Goal: Information Seeking & Learning: Learn about a topic

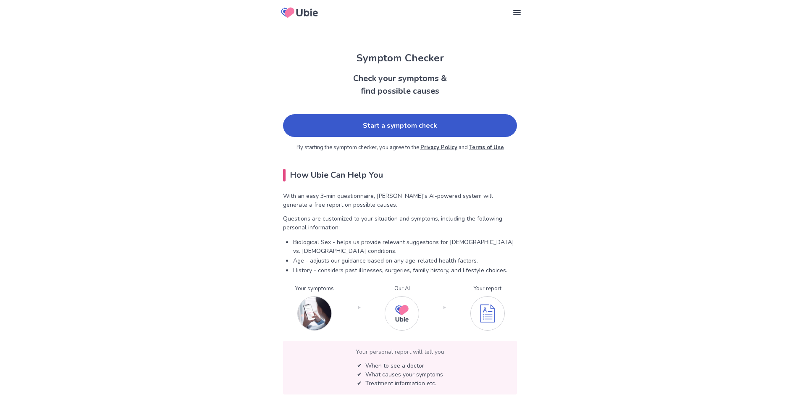
click at [396, 126] on link "Start a symptom check" at bounding box center [400, 125] width 234 height 23
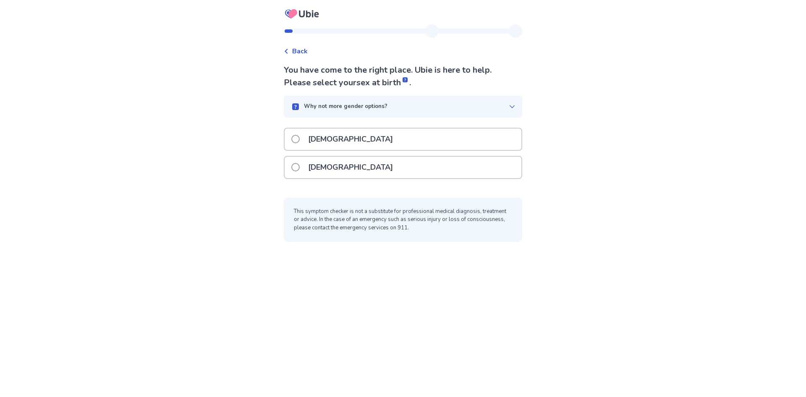
click at [369, 160] on div "[DEMOGRAPHIC_DATA]" at bounding box center [403, 167] width 237 height 21
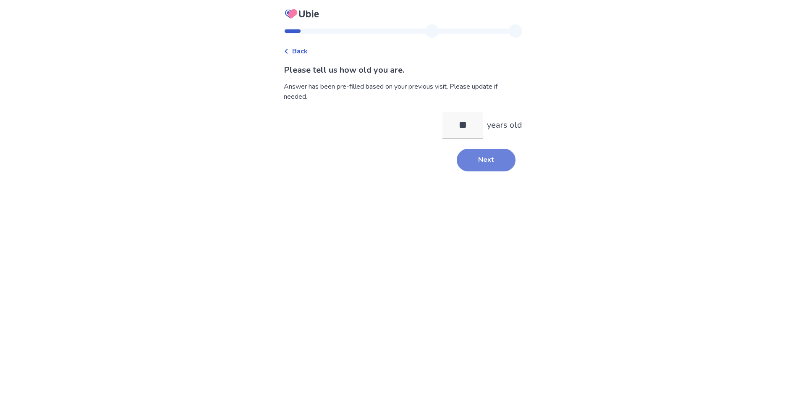
click at [478, 167] on button "Next" at bounding box center [486, 160] width 59 height 23
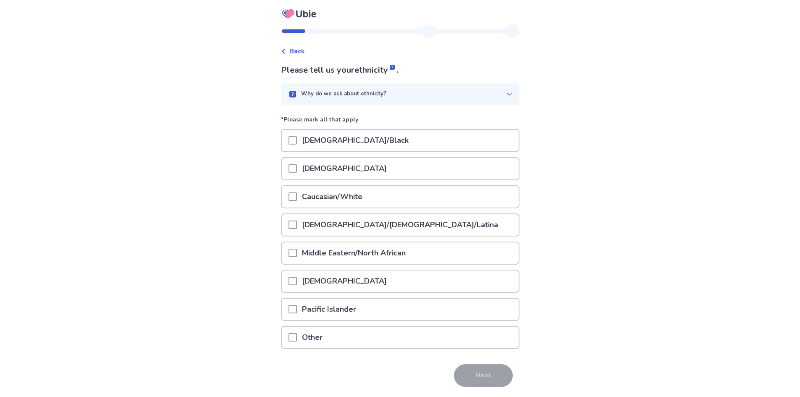
click at [421, 186] on div "Caucasian/White" at bounding box center [400, 196] width 237 height 21
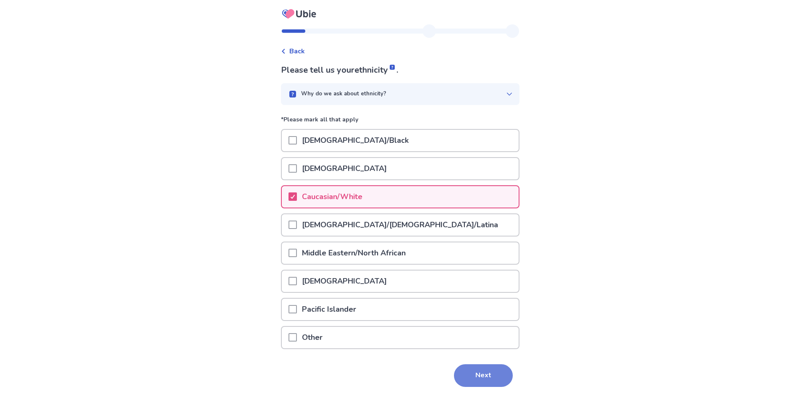
click at [473, 375] on button "Next" at bounding box center [483, 375] width 59 height 23
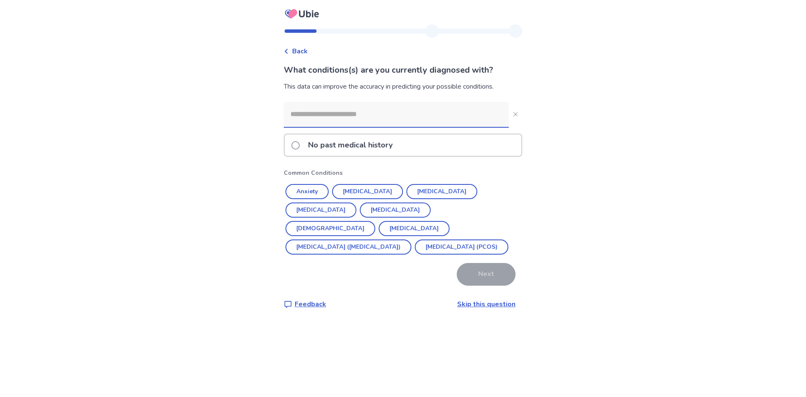
click at [451, 123] on input at bounding box center [396, 114] width 225 height 25
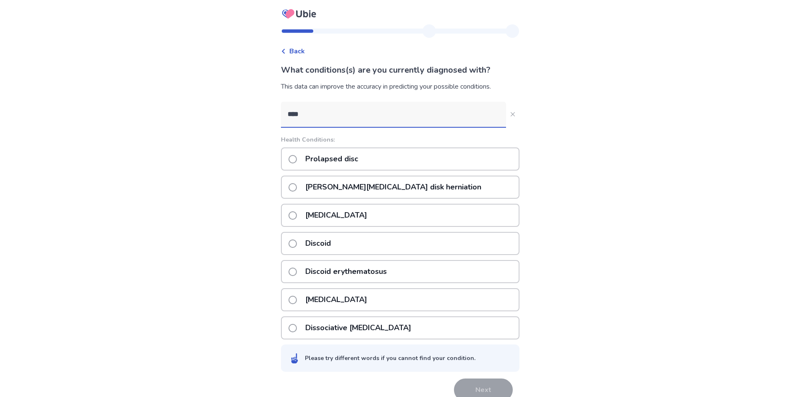
type input "****"
click at [473, 194] on div "Lumbar vertebrae disk herniation" at bounding box center [400, 187] width 239 height 23
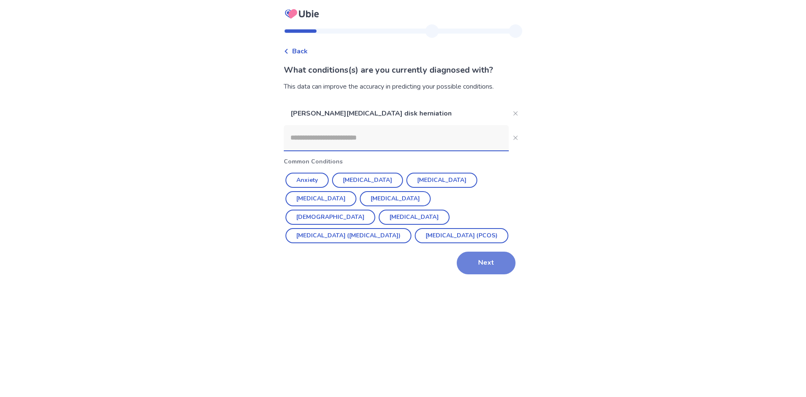
click at [493, 262] on button "Next" at bounding box center [486, 263] width 59 height 23
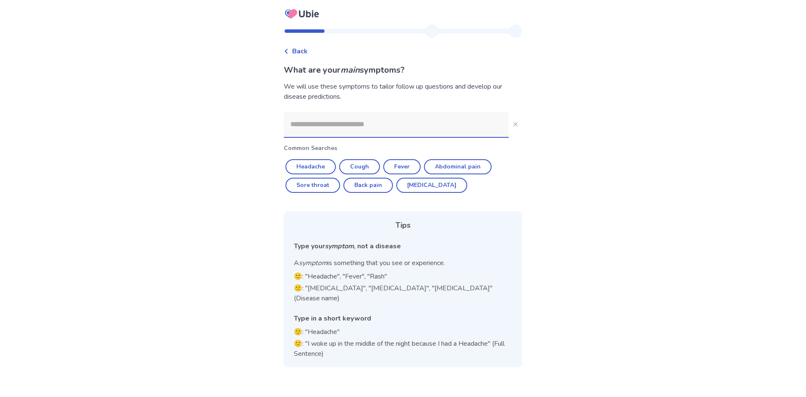
click at [458, 128] on input at bounding box center [396, 124] width 225 height 25
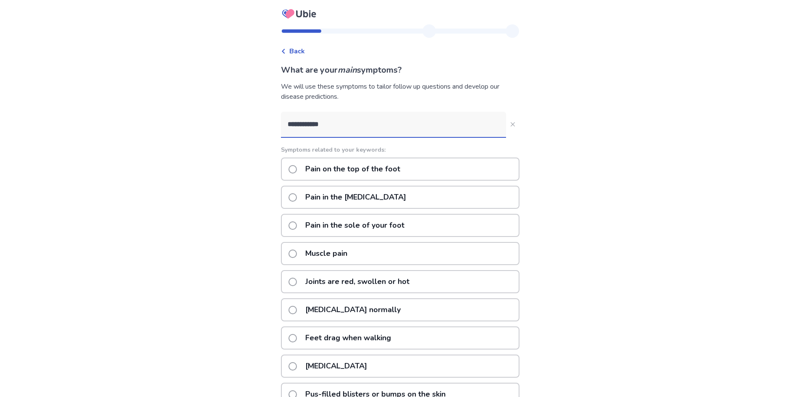
type input "**********"
click at [428, 170] on div "Pain on the top of the foot" at bounding box center [400, 168] width 239 height 23
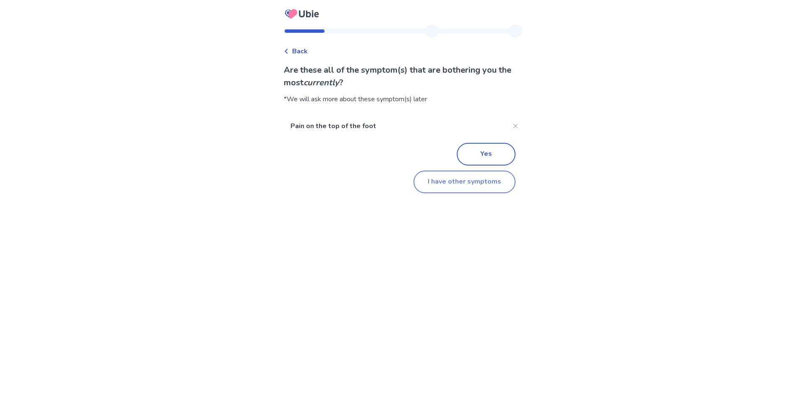
click at [462, 175] on button "I have other symptoms" at bounding box center [465, 182] width 102 height 23
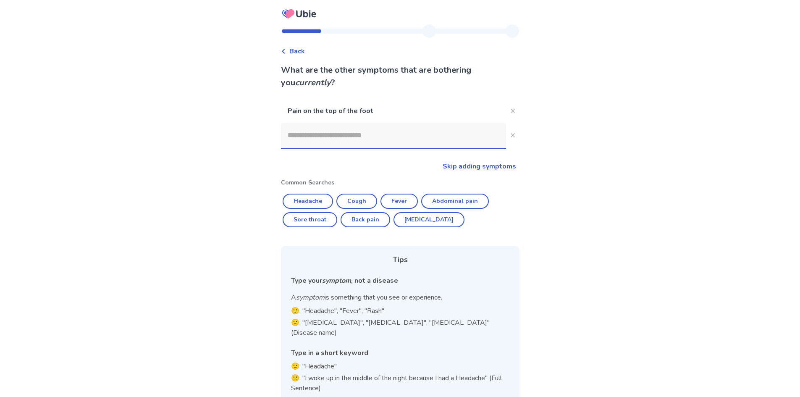
click at [439, 142] on input at bounding box center [393, 135] width 225 height 25
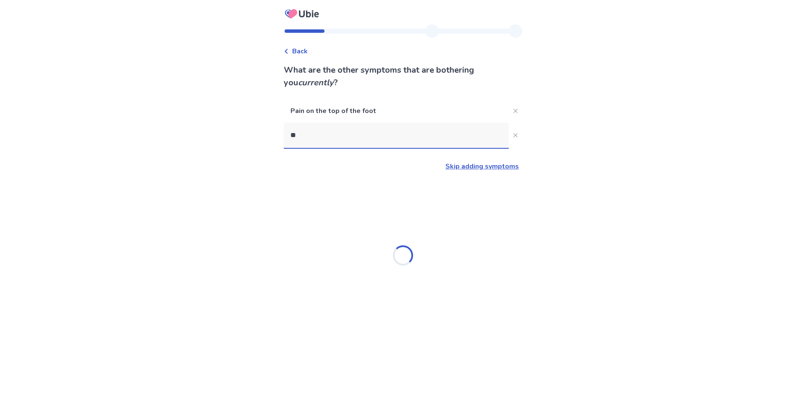
type input "*"
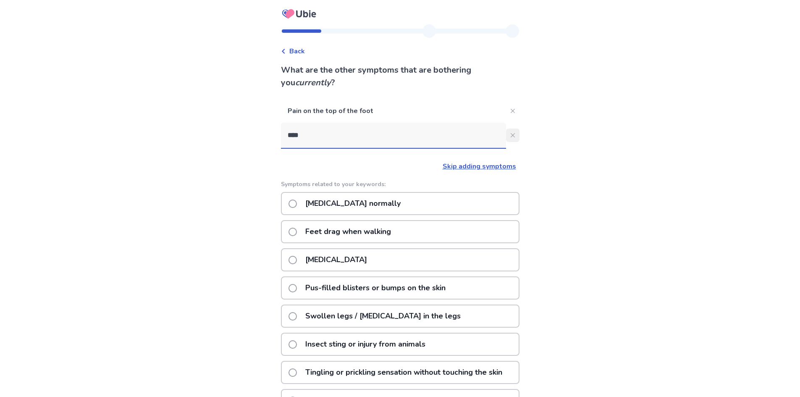
type input "****"
click at [511, 134] on button "****" at bounding box center [512, 135] width 13 height 13
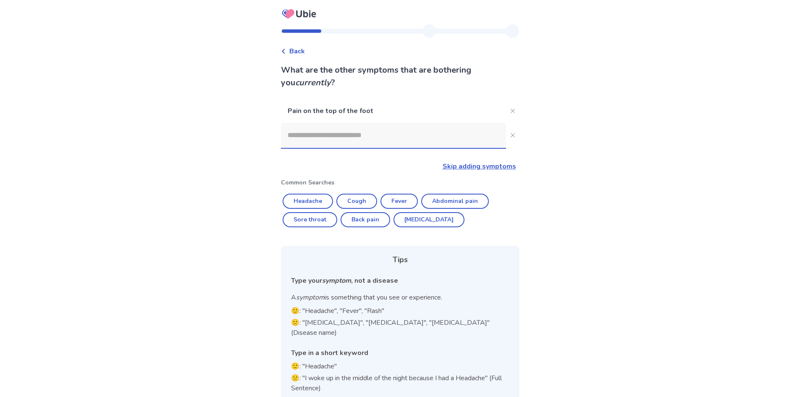
click at [450, 138] on input at bounding box center [393, 135] width 225 height 25
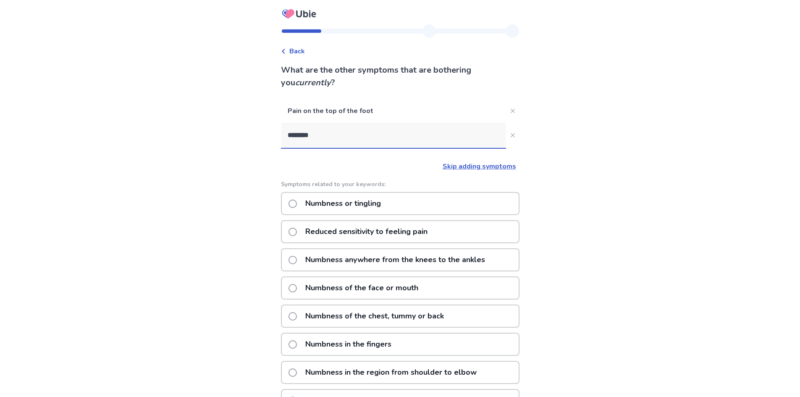
type input "********"
click at [435, 201] on div "Numbness or tingling" at bounding box center [400, 203] width 239 height 23
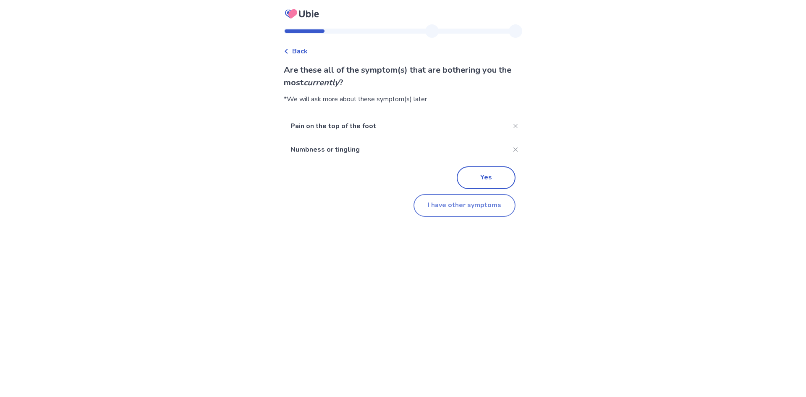
click at [479, 203] on button "I have other symptoms" at bounding box center [465, 205] width 102 height 23
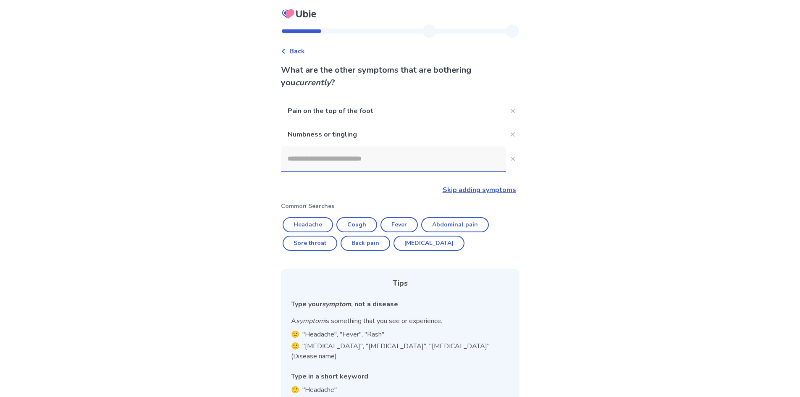
click at [397, 160] on input at bounding box center [393, 158] width 225 height 25
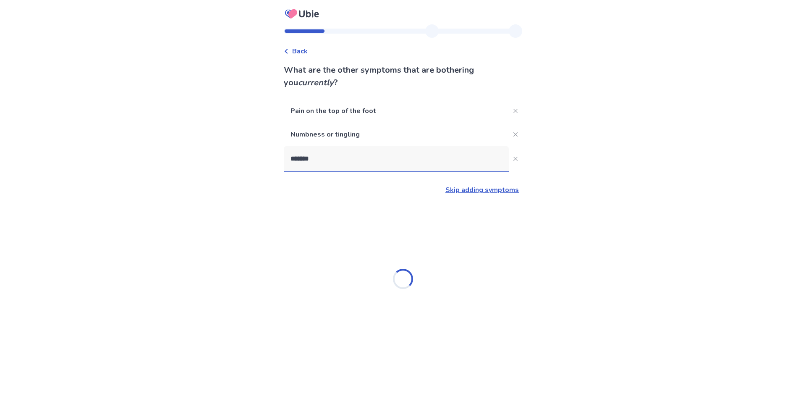
type input "********"
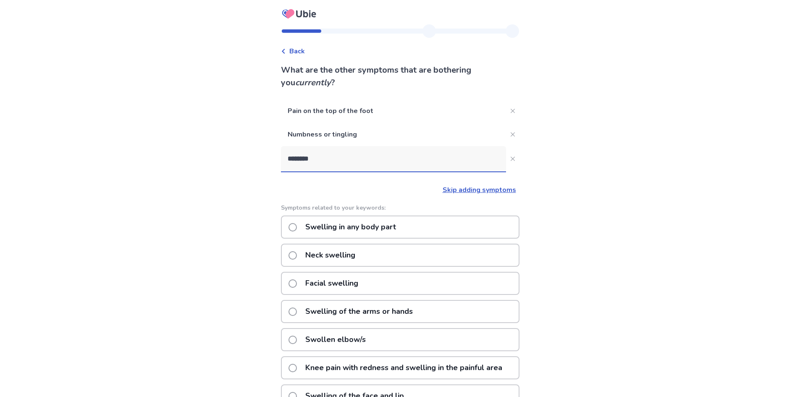
click at [401, 231] on p "Swelling in any body part" at bounding box center [350, 226] width 101 height 21
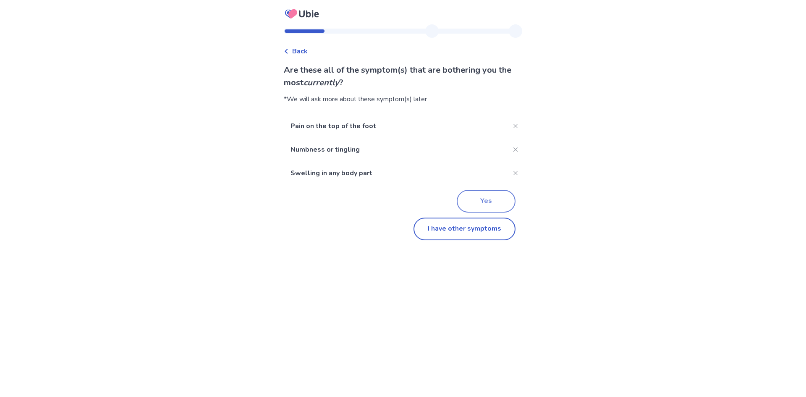
click at [490, 197] on button "Yes" at bounding box center [486, 201] width 59 height 23
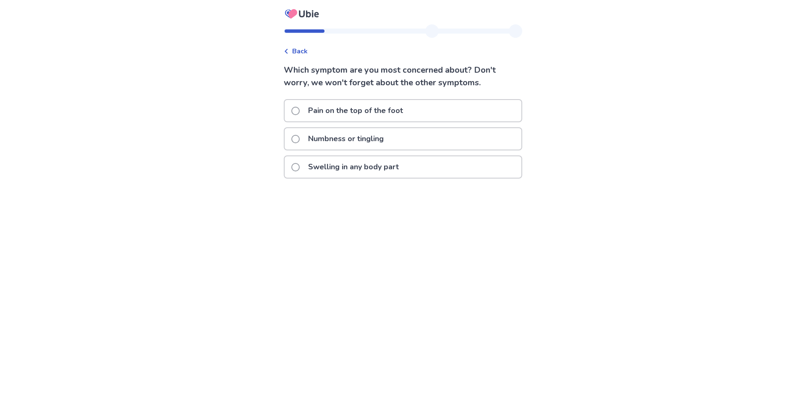
click at [462, 118] on div "Pain on the top of the foot" at bounding box center [403, 110] width 237 height 21
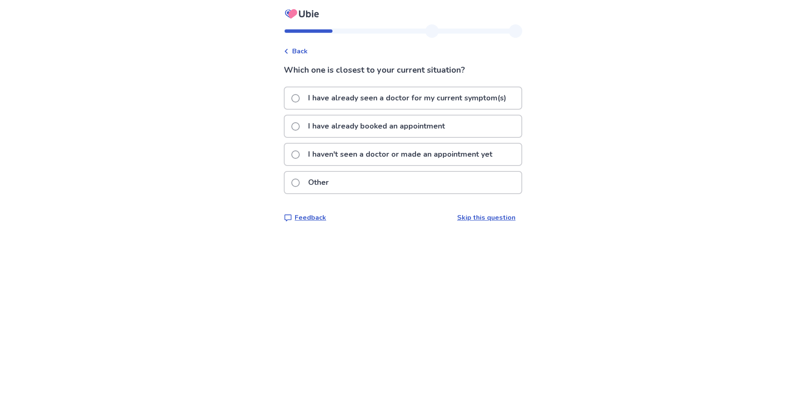
click at [453, 157] on p "I haven't seen a doctor or made an appointment yet" at bounding box center [400, 154] width 194 height 21
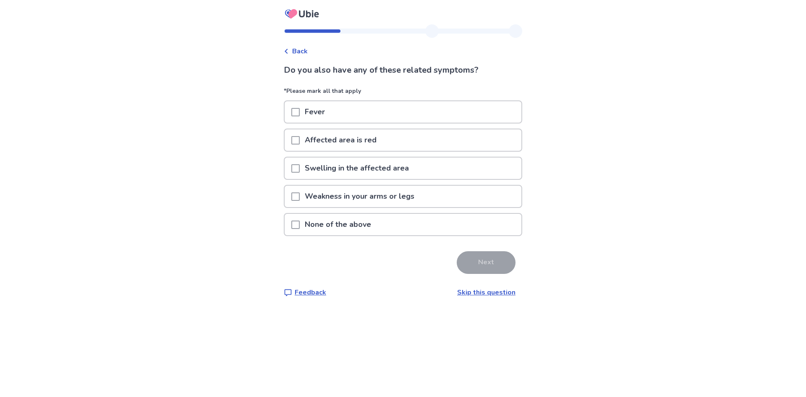
click at [441, 165] on div "Swelling in the affected area" at bounding box center [403, 167] width 237 height 21
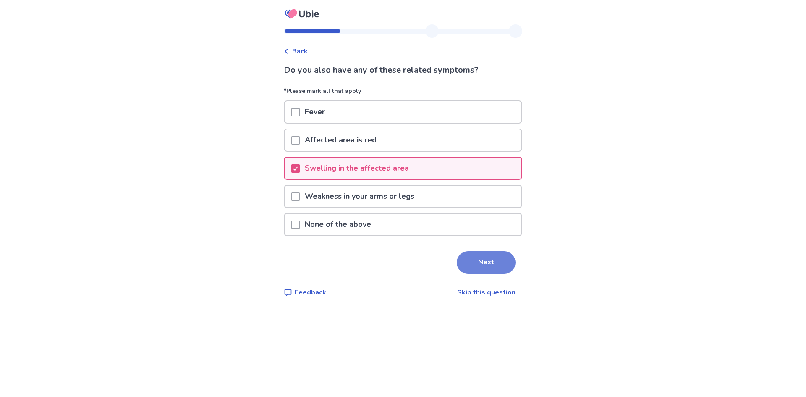
click at [468, 259] on button "Next" at bounding box center [486, 262] width 59 height 23
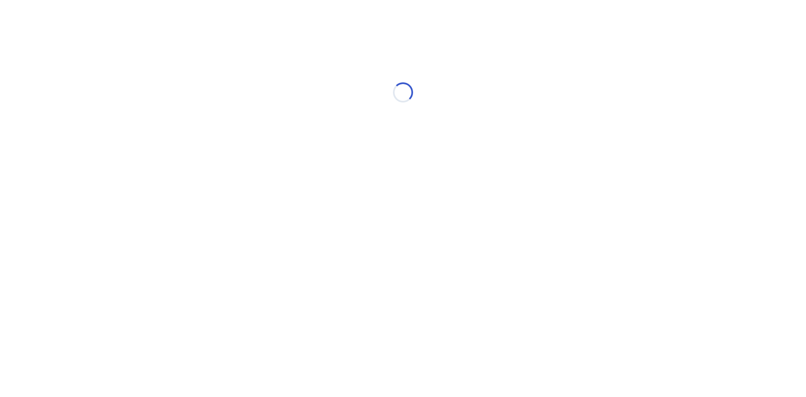
select select "*"
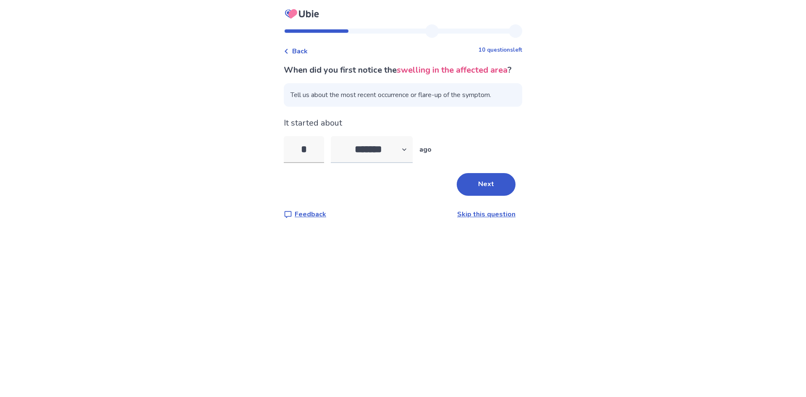
type input "*"
click at [493, 196] on button "Next" at bounding box center [486, 184] width 59 height 23
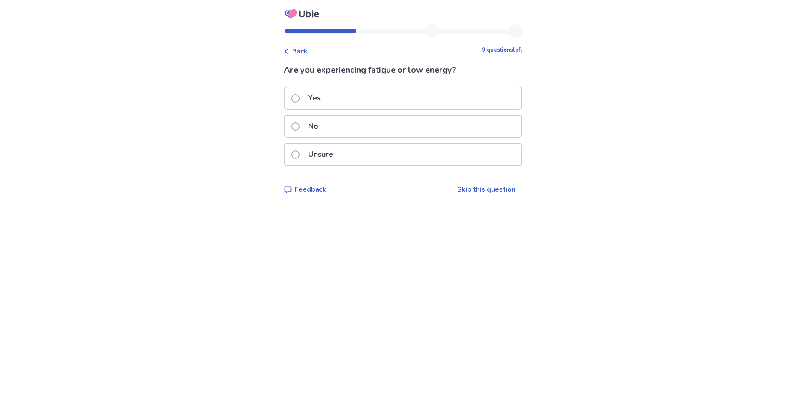
click at [427, 122] on div "No" at bounding box center [403, 125] width 237 height 21
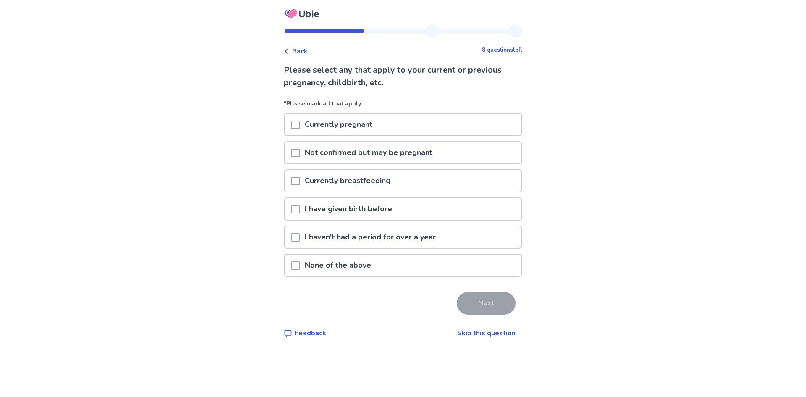
click at [408, 255] on div "None of the above" at bounding box center [403, 265] width 239 height 23
click at [407, 257] on div "None of the above" at bounding box center [403, 265] width 237 height 21
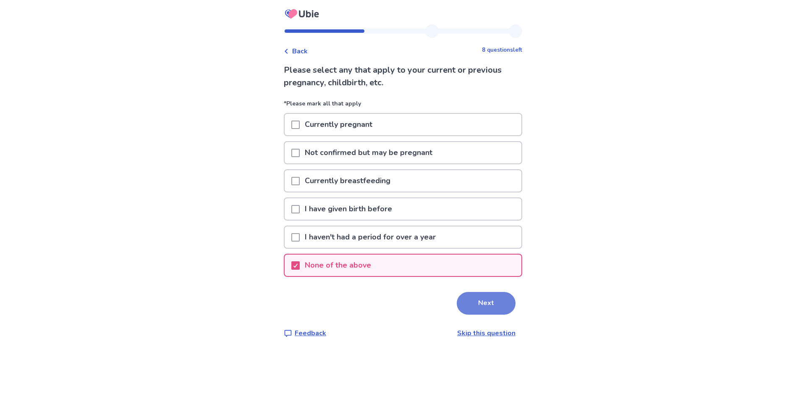
click at [457, 298] on button "Next" at bounding box center [486, 303] width 59 height 23
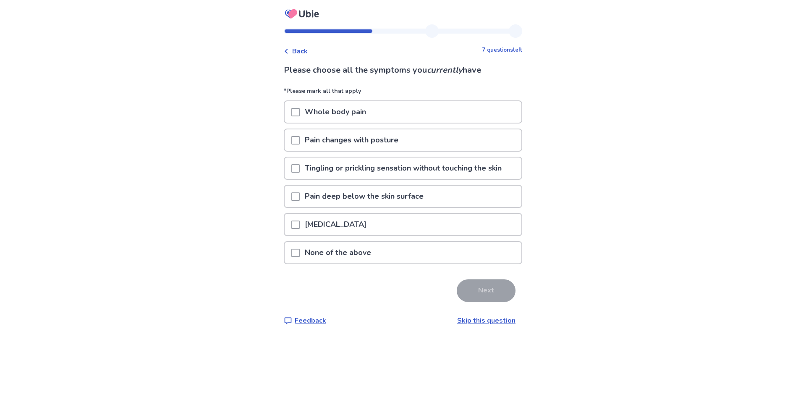
click at [433, 195] on div "Pain deep below the skin surface" at bounding box center [403, 196] width 237 height 21
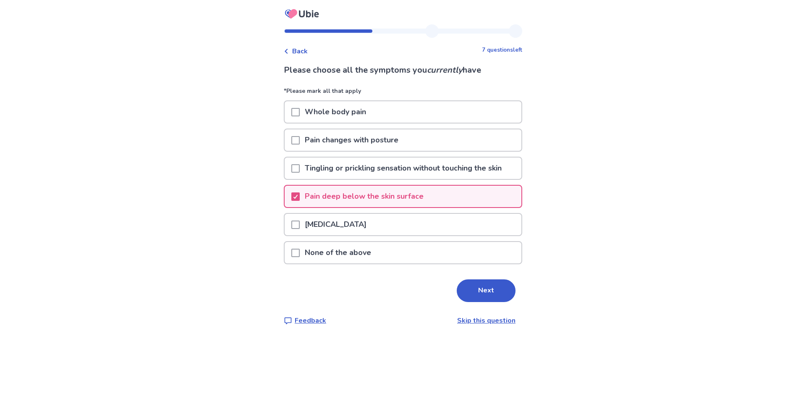
click at [420, 223] on div "Lower back pain" at bounding box center [403, 224] width 237 height 21
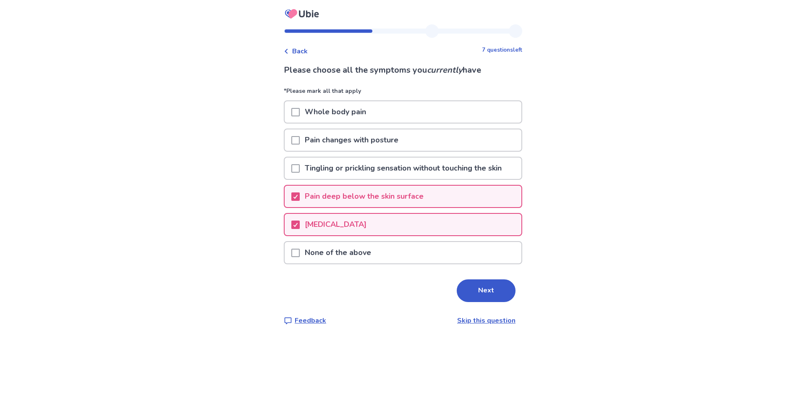
click at [420, 116] on div "Whole body pain" at bounding box center [403, 111] width 237 height 21
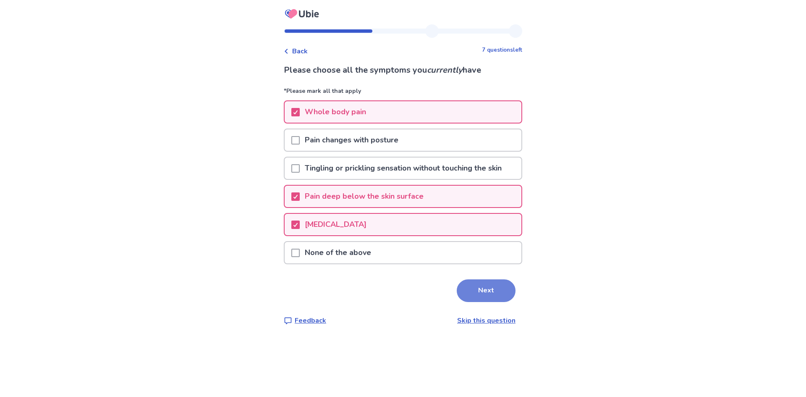
click at [464, 291] on button "Next" at bounding box center [486, 290] width 59 height 23
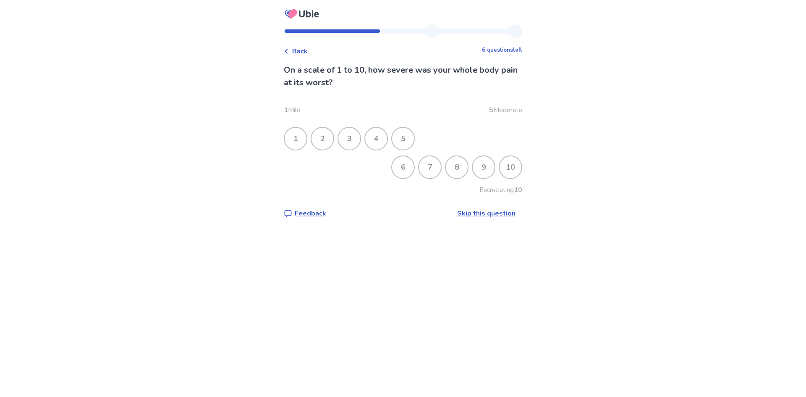
click at [419, 164] on div "7" at bounding box center [430, 167] width 22 height 22
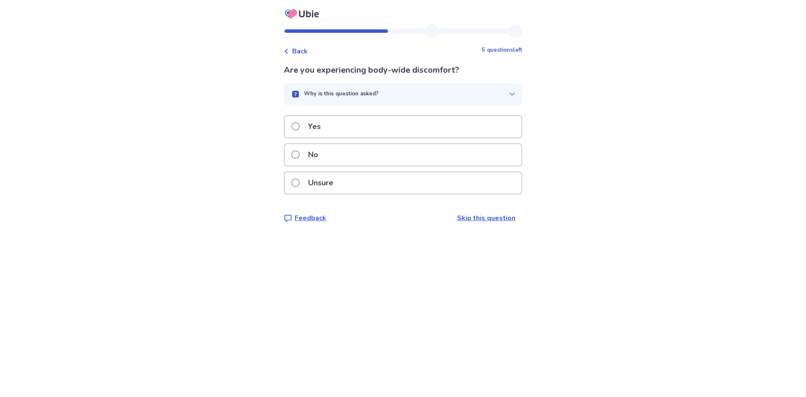
click at [377, 149] on div "No" at bounding box center [403, 154] width 237 height 21
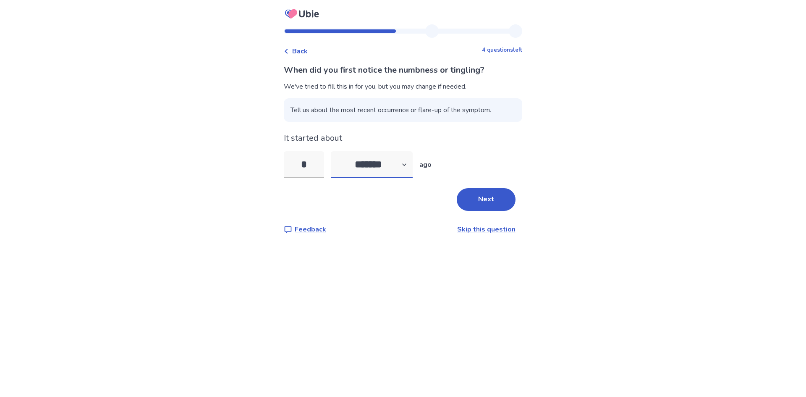
click at [412, 165] on select "******* ****** ******* ******** *******" at bounding box center [372, 164] width 82 height 27
select select "*"
click at [336, 151] on select "******* ****** ******* ******** *******" at bounding box center [372, 164] width 82 height 27
click at [310, 171] on input "*" at bounding box center [304, 164] width 40 height 27
type input "*"
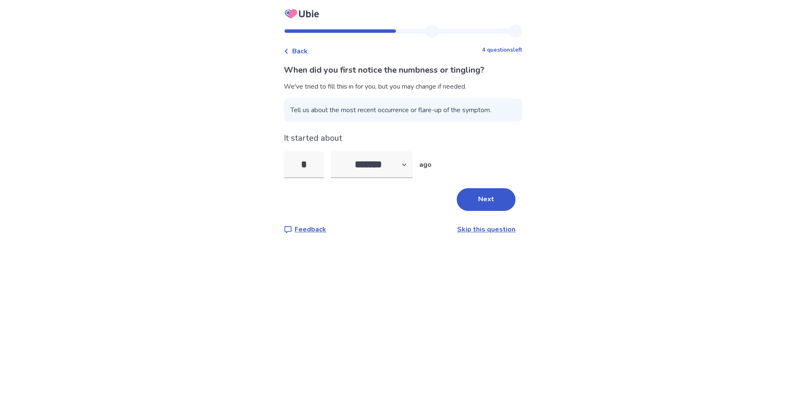
click at [480, 184] on div "When did you first notice the numbness or tingling? We've tried to fill this in…" at bounding box center [403, 149] width 239 height 171
click at [479, 191] on button "Next" at bounding box center [486, 199] width 59 height 23
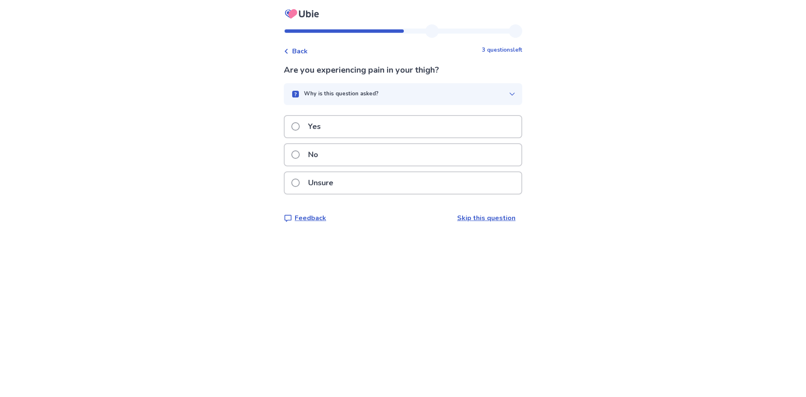
click at [448, 125] on div "Yes" at bounding box center [403, 126] width 237 height 21
click at [427, 152] on div "No" at bounding box center [403, 154] width 237 height 21
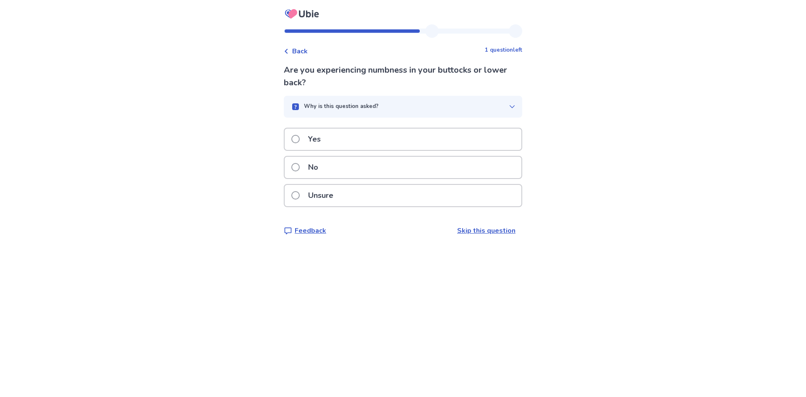
click at [427, 142] on div "Yes" at bounding box center [403, 139] width 237 height 21
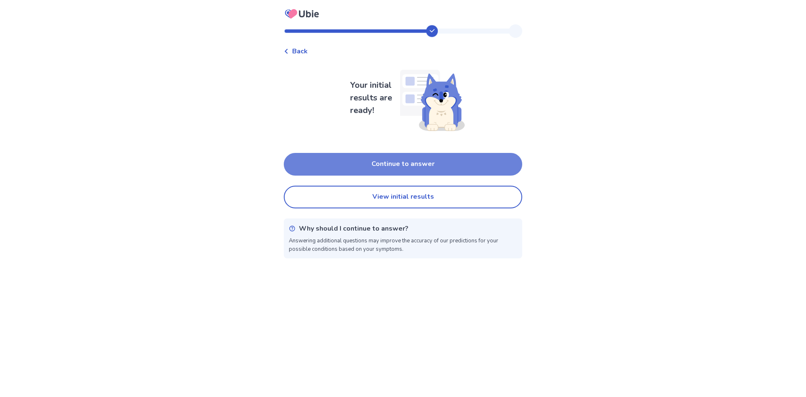
click at [424, 160] on button "Continue to answer" at bounding box center [403, 164] width 239 height 23
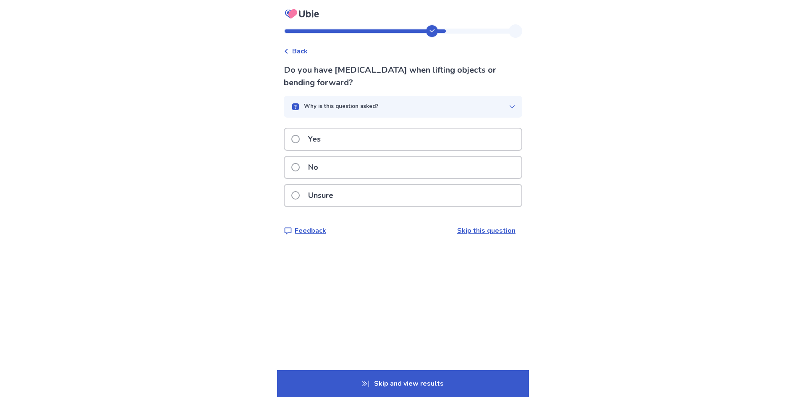
click at [423, 139] on div "Yes" at bounding box center [403, 139] width 237 height 21
click at [414, 166] on div "No" at bounding box center [403, 167] width 237 height 21
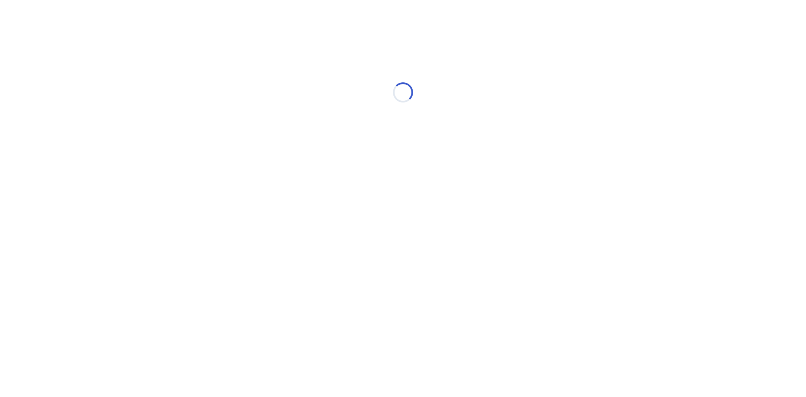
select select "*"
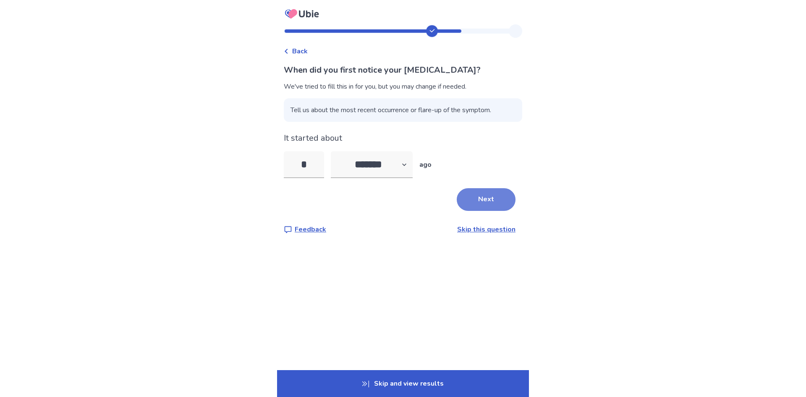
click at [467, 197] on button "Next" at bounding box center [486, 199] width 59 height 23
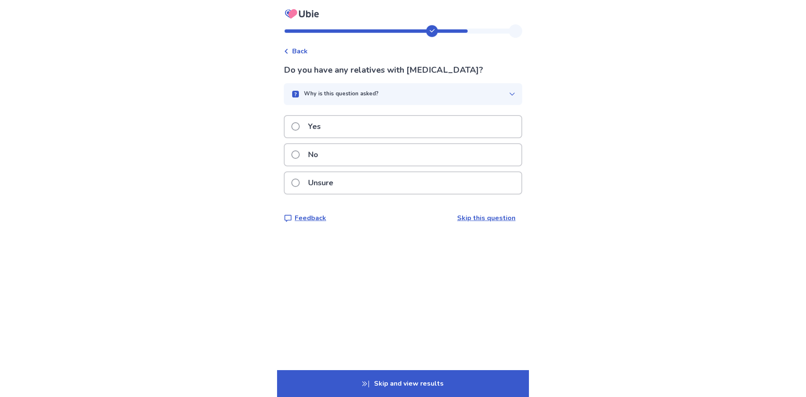
click at [436, 161] on div "No" at bounding box center [403, 154] width 237 height 21
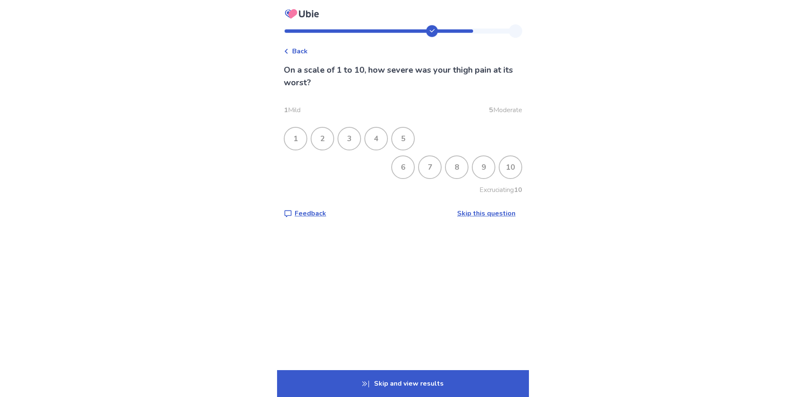
click at [454, 166] on div "8" at bounding box center [457, 167] width 22 height 22
click at [421, 162] on div "7" at bounding box center [430, 167] width 22 height 22
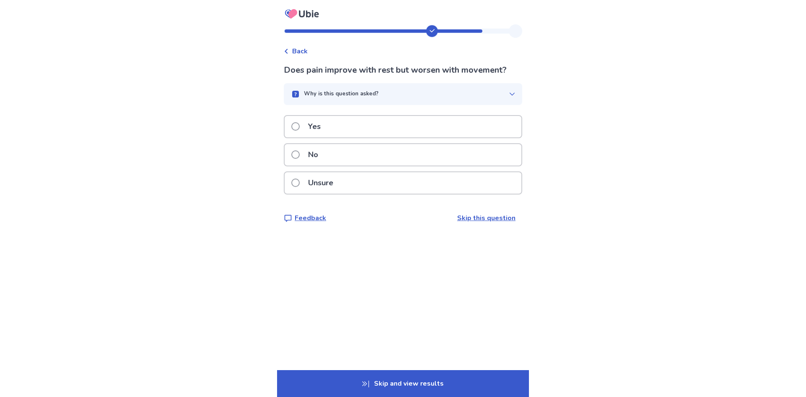
click at [417, 153] on div "No" at bounding box center [403, 154] width 237 height 21
click at [416, 153] on div "No" at bounding box center [403, 154] width 237 height 21
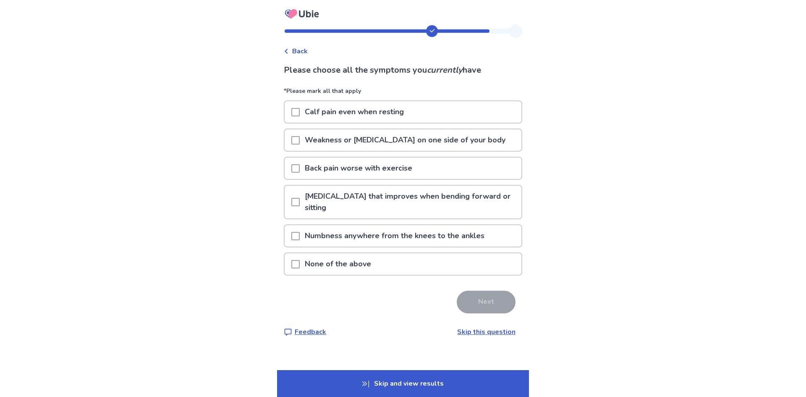
drag, startPoint x: 416, startPoint y: 153, endPoint x: 799, endPoint y: 119, distance: 385.0
click at [799, 119] on div "Back Please choose all the symptoms you currently have *Please mark all that ap…" at bounding box center [403, 198] width 806 height 397
click at [466, 226] on p "Numbness anywhere from the knees to the ankles" at bounding box center [395, 235] width 190 height 21
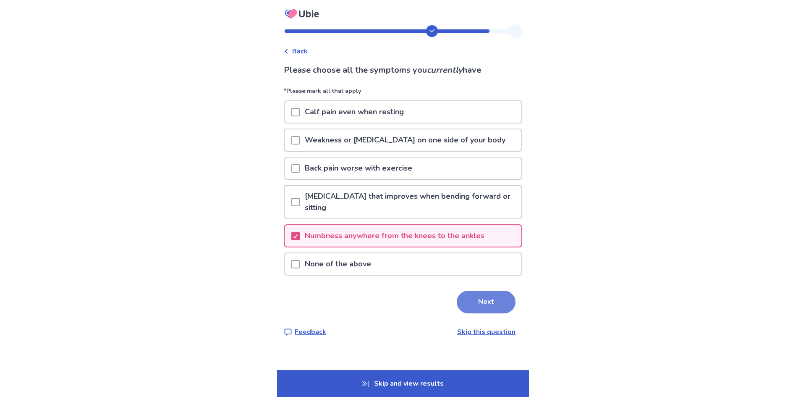
click at [478, 291] on button "Next" at bounding box center [486, 302] width 59 height 23
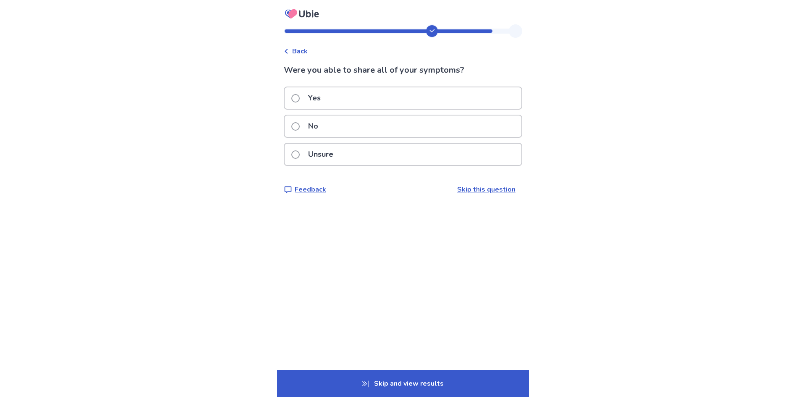
click at [444, 105] on div "Yes" at bounding box center [403, 97] width 237 height 21
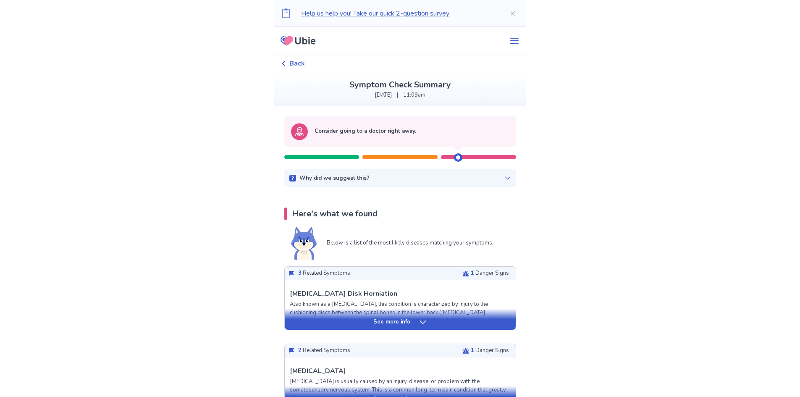
click at [297, 60] on span "Back" at bounding box center [297, 63] width 16 height 10
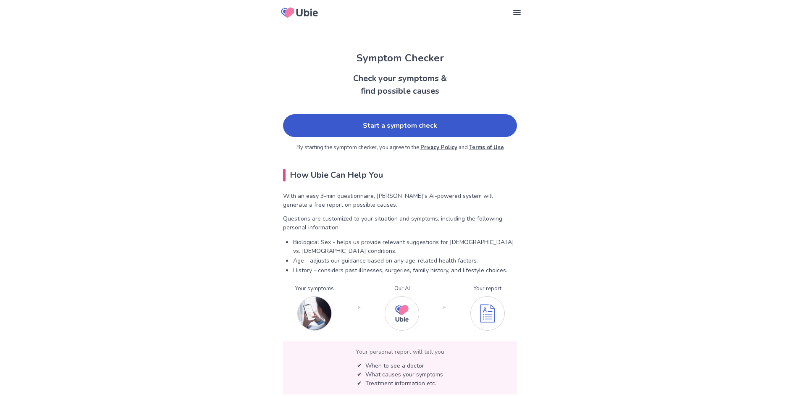
click at [371, 115] on link "Start a symptom check" at bounding box center [400, 125] width 234 height 23
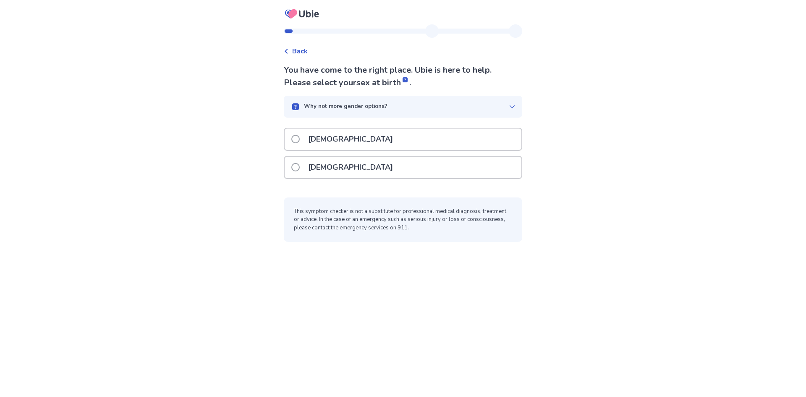
click at [377, 160] on div "[DEMOGRAPHIC_DATA]" at bounding box center [403, 167] width 237 height 21
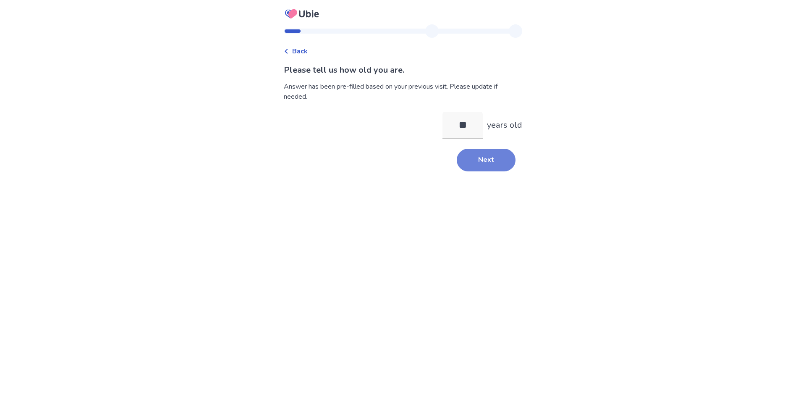
click at [472, 167] on button "Next" at bounding box center [486, 160] width 59 height 23
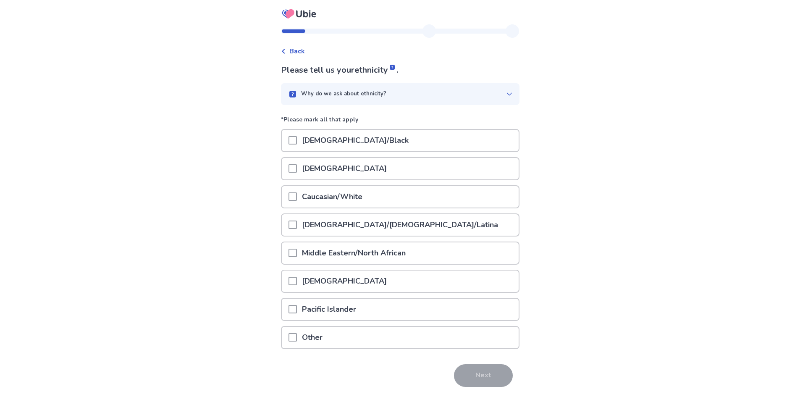
click at [419, 205] on div "Caucasian/White" at bounding box center [400, 196] width 237 height 21
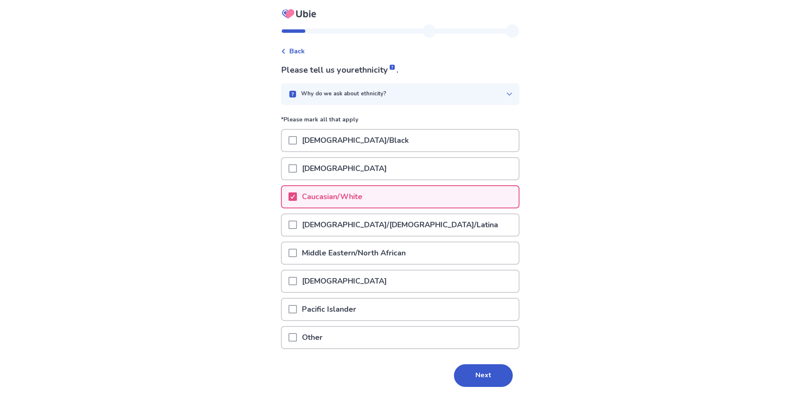
click at [507, 391] on div "Please tell us your ethnicity . Why do we ask about ethnicity? *Please mark all…" at bounding box center [400, 237] width 239 height 346
click at [499, 386] on button "Next" at bounding box center [483, 375] width 59 height 23
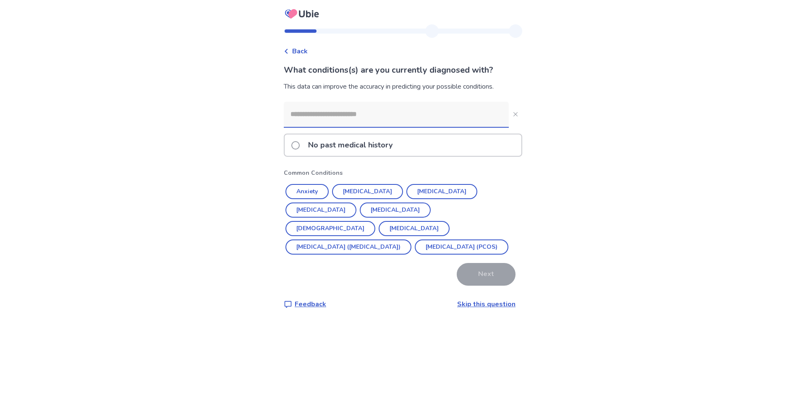
click at [370, 108] on input at bounding box center [396, 114] width 225 height 25
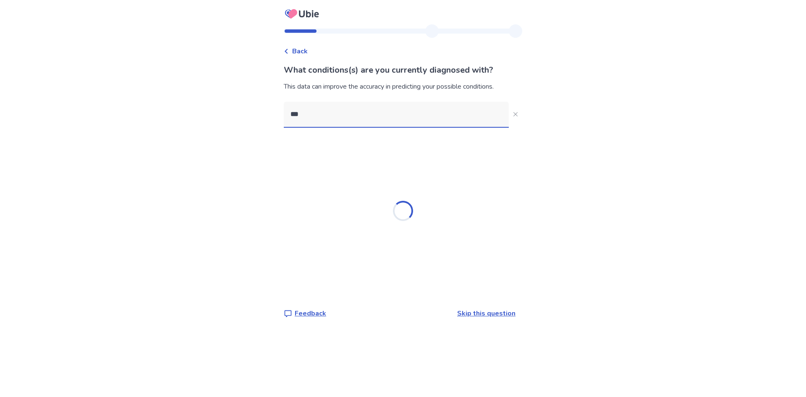
type input "****"
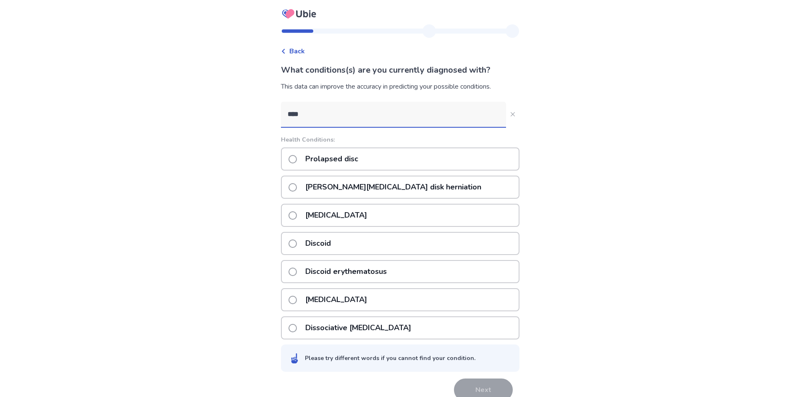
click at [405, 180] on p "Lumbar vertebrae disk herniation" at bounding box center [393, 186] width 186 height 21
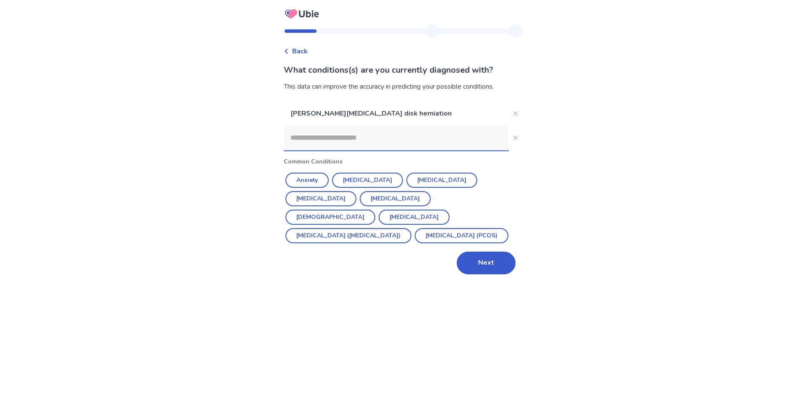
click at [465, 267] on button "Next" at bounding box center [486, 263] width 59 height 23
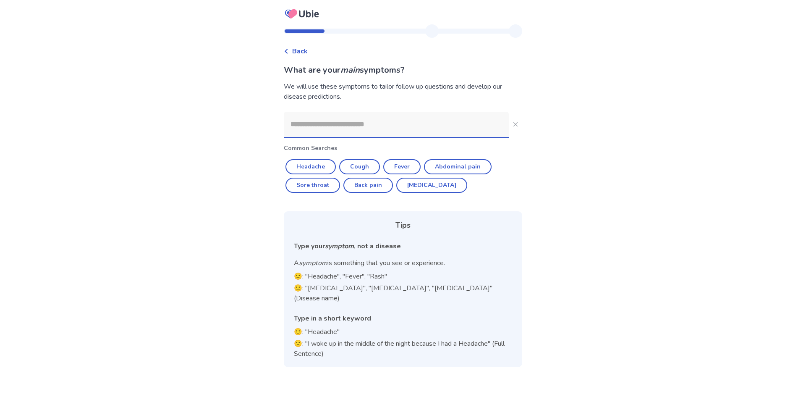
click at [386, 124] on input at bounding box center [396, 124] width 225 height 25
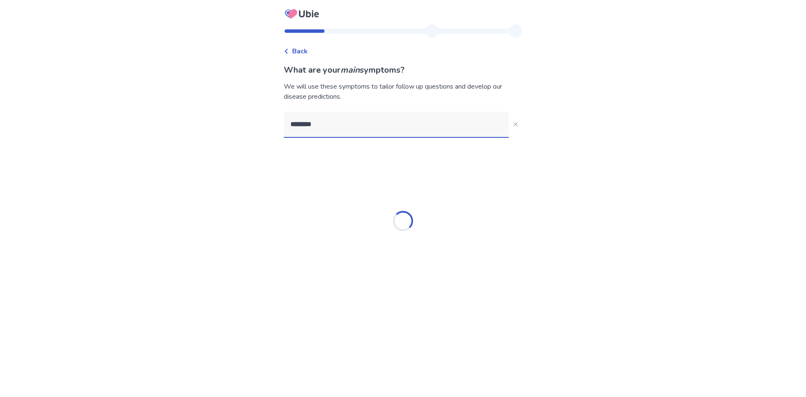
type input "*********"
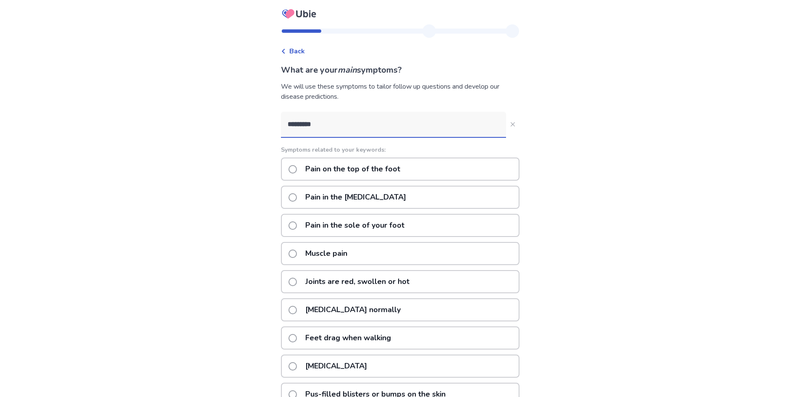
click at [383, 168] on p "Pain on the top of the foot" at bounding box center [352, 168] width 105 height 21
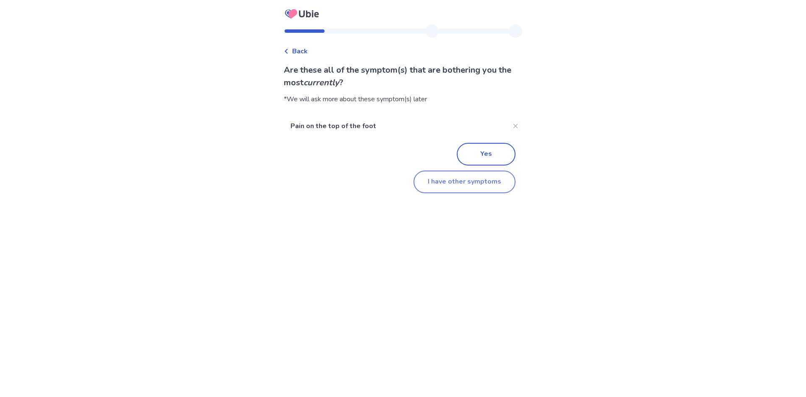
click at [458, 174] on button "I have other symptoms" at bounding box center [465, 182] width 102 height 23
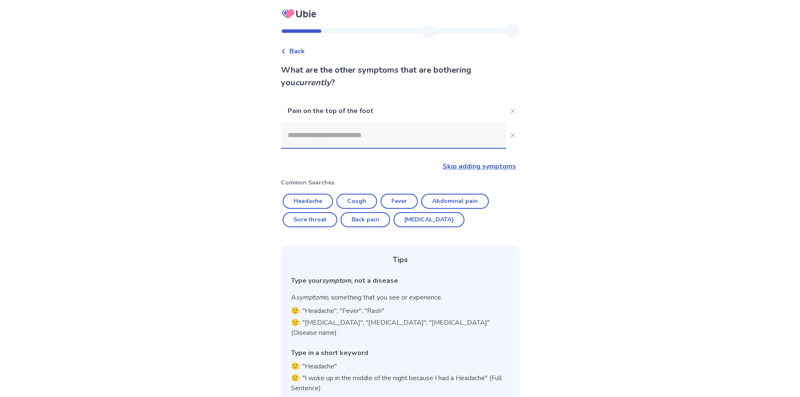
click at [443, 142] on input at bounding box center [393, 135] width 225 height 25
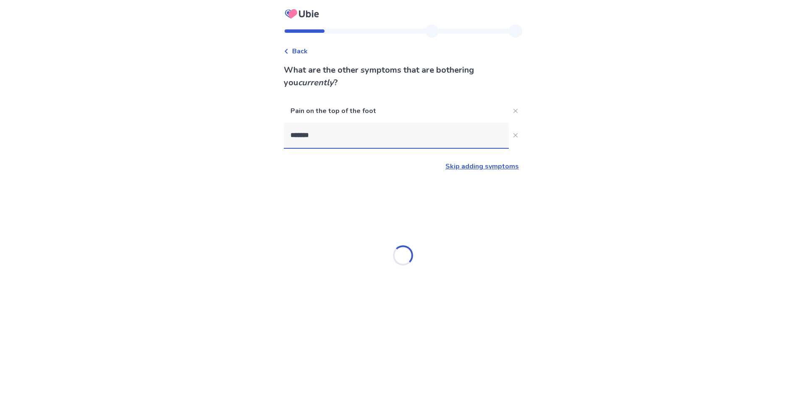
type input "********"
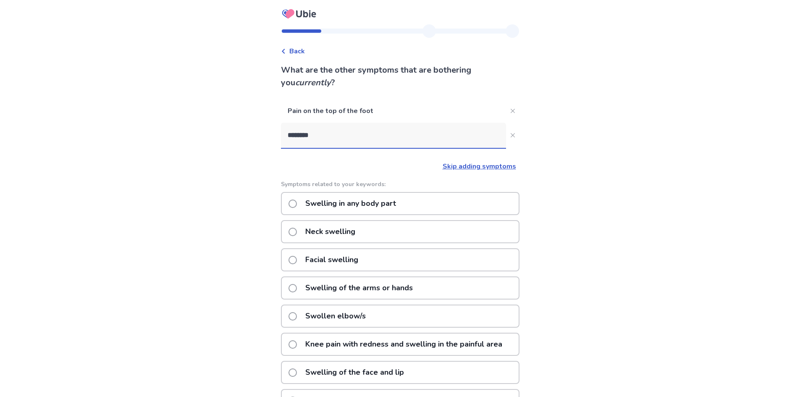
click at [389, 207] on p "Swelling in any body part" at bounding box center [350, 203] width 101 height 21
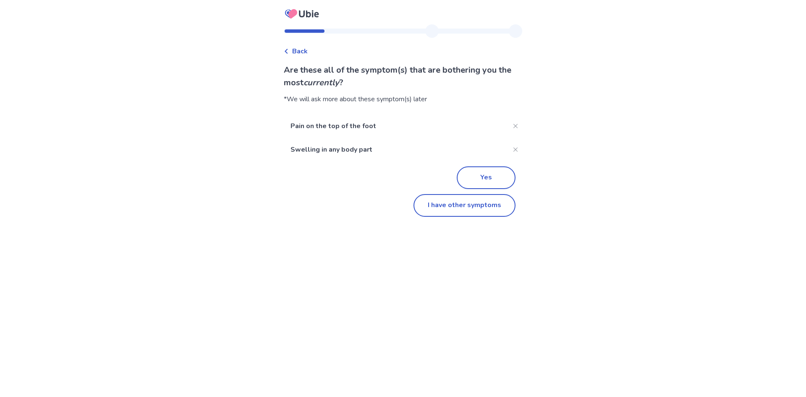
click at [467, 177] on button "Yes" at bounding box center [486, 177] width 59 height 23
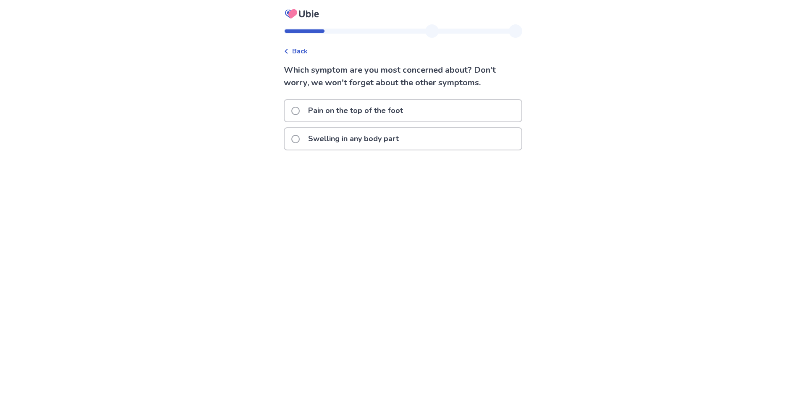
click at [454, 113] on div "Pain on the top of the foot" at bounding box center [403, 110] width 237 height 21
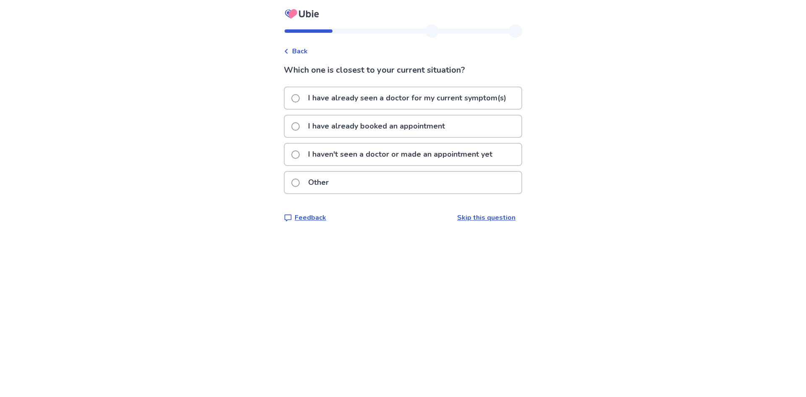
click at [452, 98] on p "I have already seen a doctor for my current symptom(s)" at bounding box center [407, 97] width 208 height 21
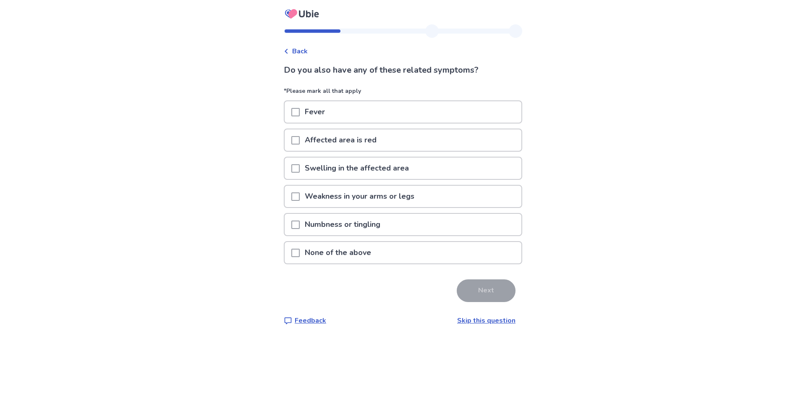
click at [400, 249] on div "None of the above" at bounding box center [403, 252] width 237 height 21
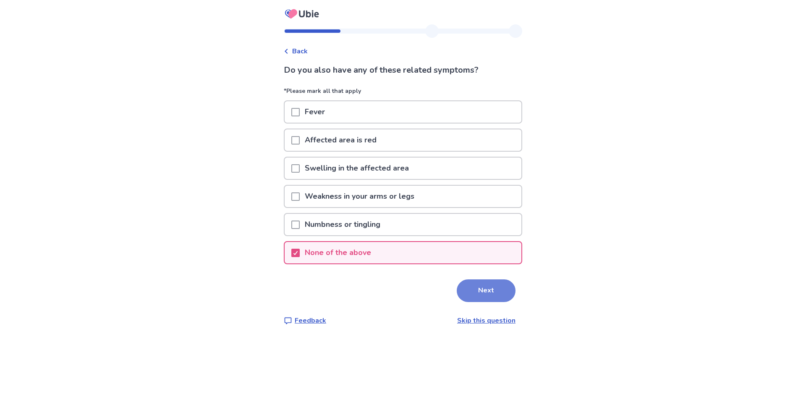
click at [480, 302] on button "Next" at bounding box center [486, 290] width 59 height 23
click at [375, 245] on p "None of the above" at bounding box center [338, 252] width 76 height 21
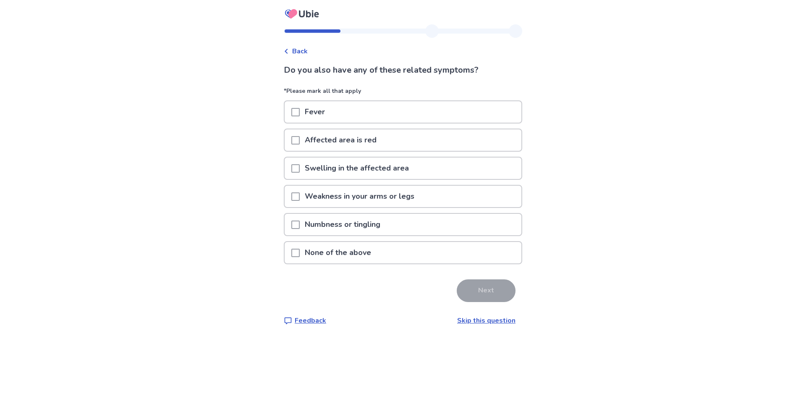
click at [401, 164] on p "Swelling in the affected area" at bounding box center [357, 167] width 114 height 21
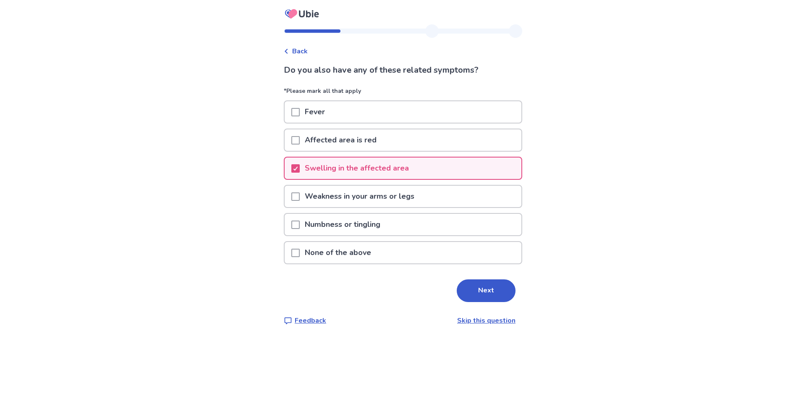
click at [483, 278] on div "Do you also have any of these related symptoms? *Please mark all that apply Fev…" at bounding box center [403, 195] width 239 height 262
click at [484, 285] on button "Next" at bounding box center [486, 290] width 59 height 23
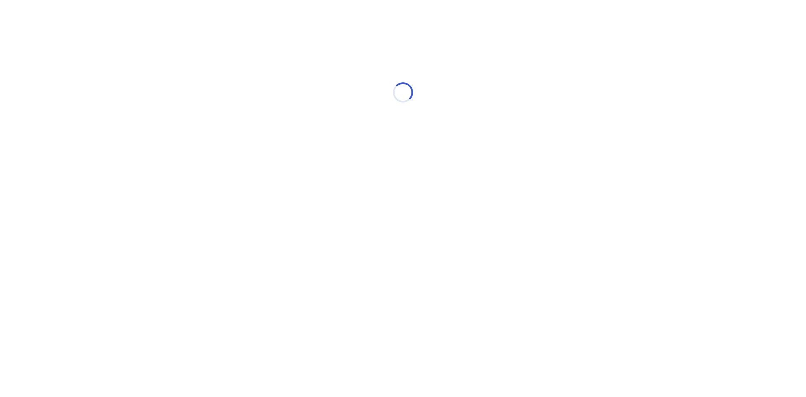
select select "*"
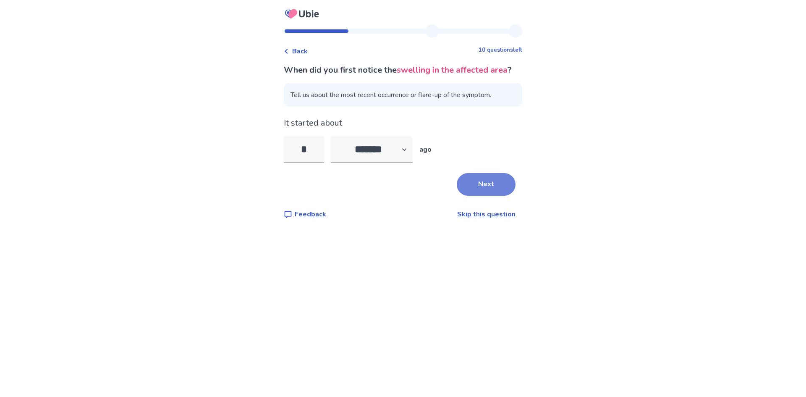
type input "*"
click at [490, 196] on button "Next" at bounding box center [486, 184] width 59 height 23
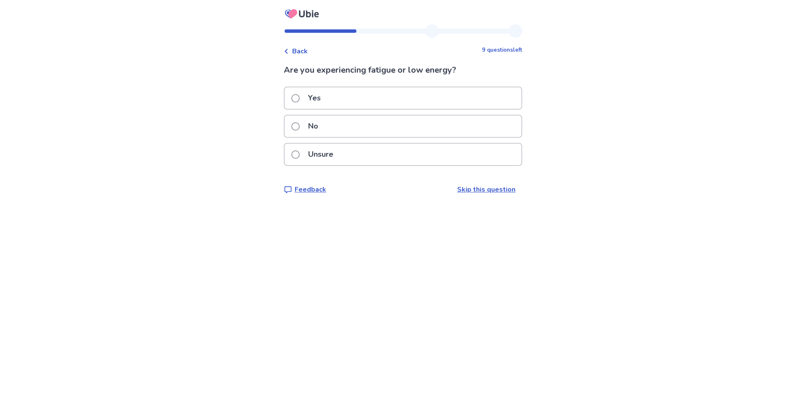
click at [394, 121] on div "No" at bounding box center [403, 125] width 237 height 21
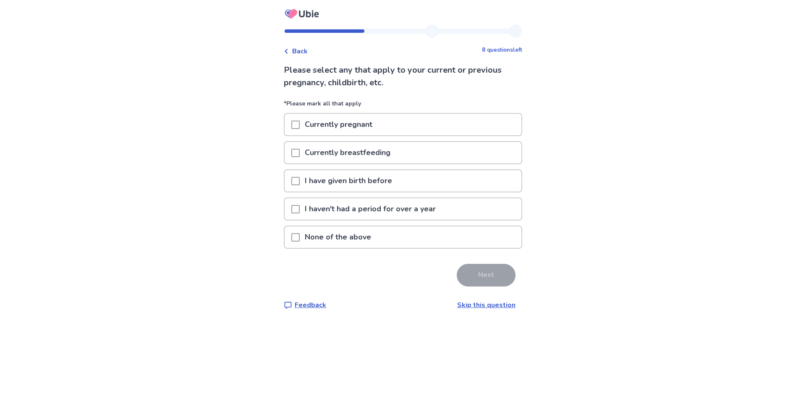
click at [382, 235] on div "None of the above" at bounding box center [403, 236] width 237 height 21
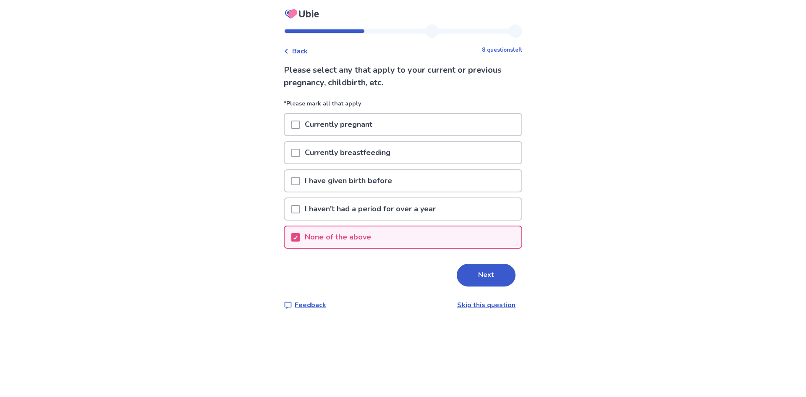
click at [470, 282] on button "Next" at bounding box center [486, 275] width 59 height 23
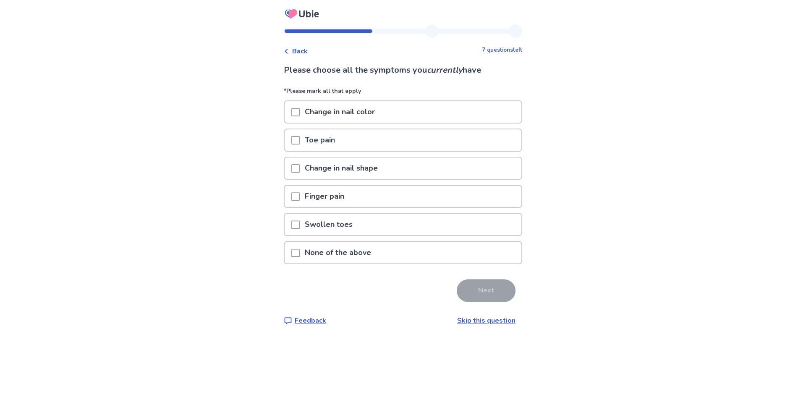
click at [455, 247] on div "None of the above" at bounding box center [403, 252] width 237 height 21
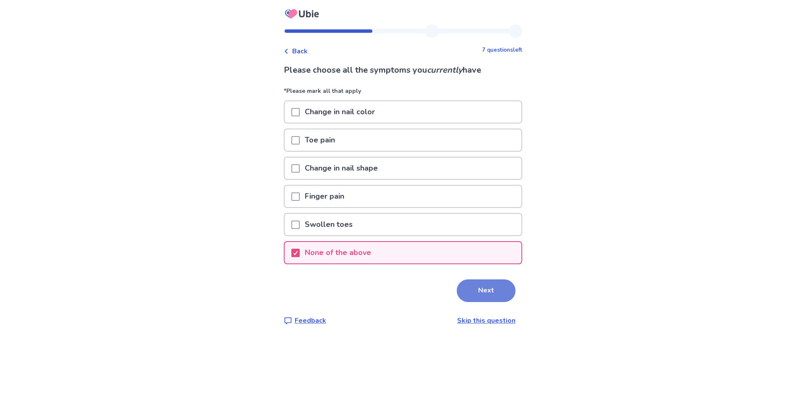
click at [489, 289] on button "Next" at bounding box center [486, 290] width 59 height 23
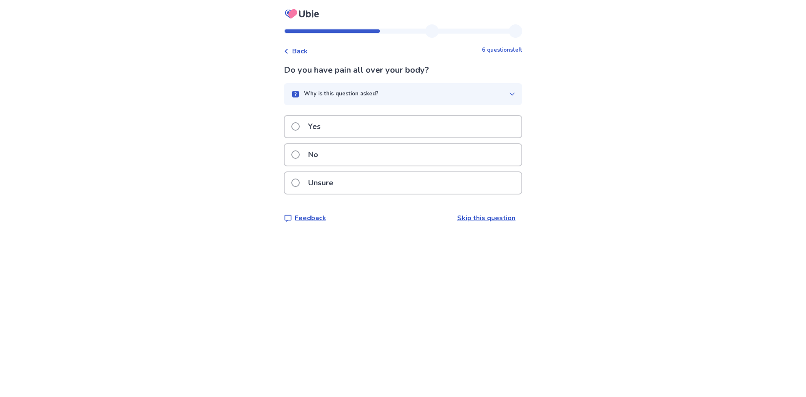
click at [430, 153] on div "No" at bounding box center [403, 154] width 237 height 21
click at [457, 137] on div "Yes" at bounding box center [403, 126] width 237 height 21
click at [415, 124] on div "Yes" at bounding box center [403, 126] width 237 height 21
click at [382, 155] on div "No" at bounding box center [403, 154] width 237 height 21
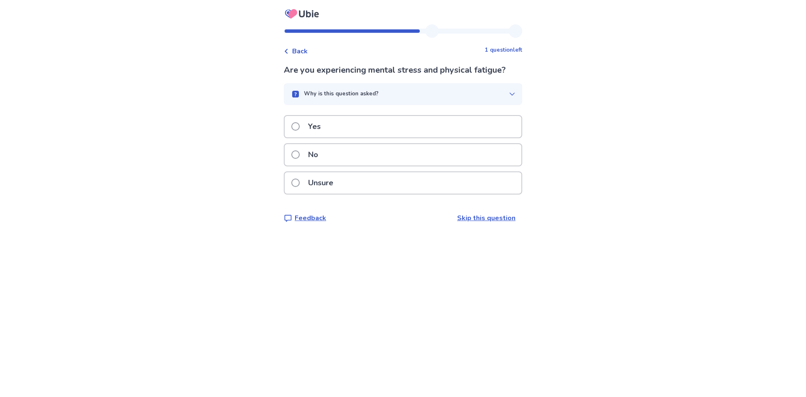
click at [382, 155] on div "No" at bounding box center [403, 154] width 237 height 21
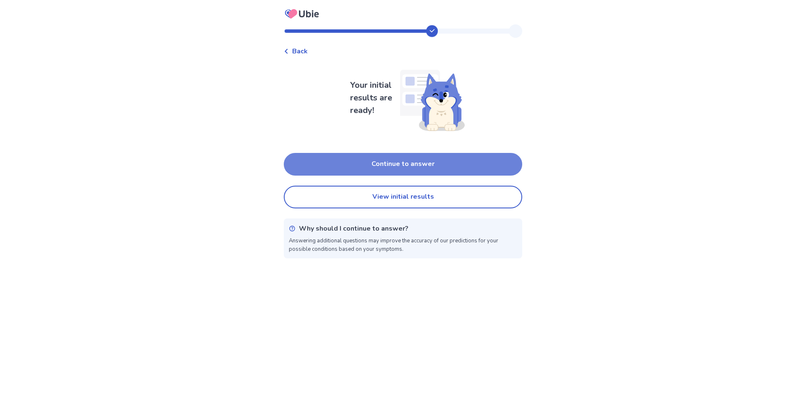
click at [400, 173] on button "Continue to answer" at bounding box center [403, 164] width 239 height 23
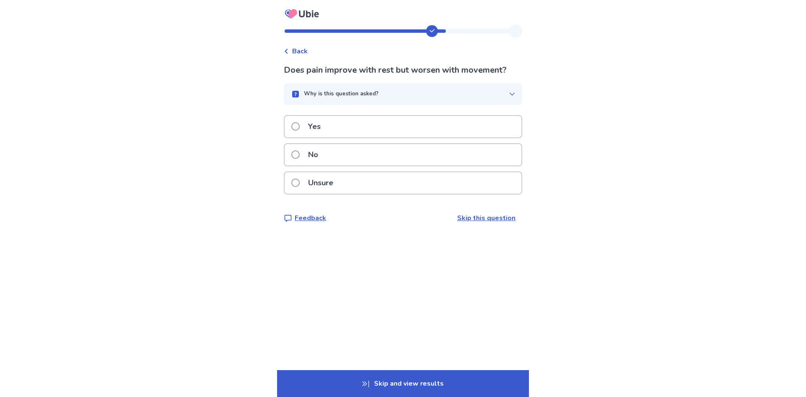
click at [394, 125] on div "Yes" at bounding box center [403, 126] width 237 height 21
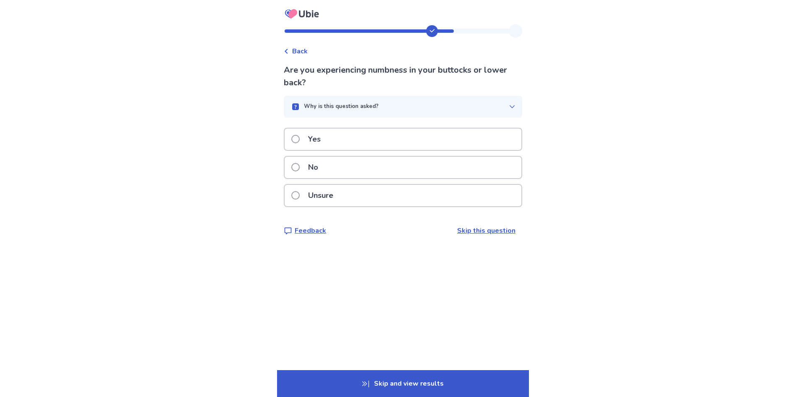
click at [382, 165] on div "No" at bounding box center [403, 167] width 237 height 21
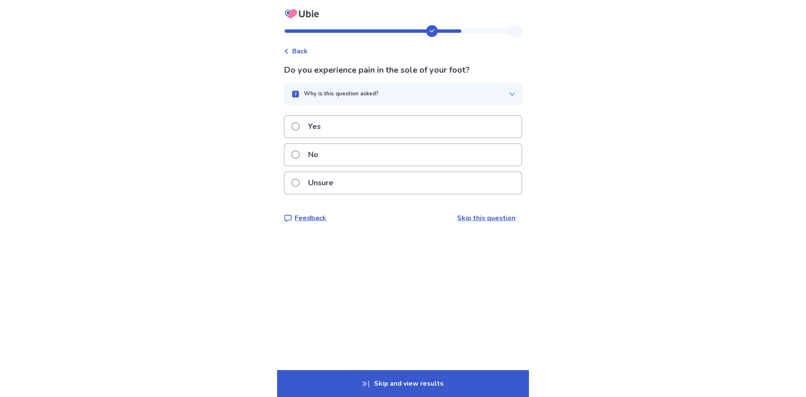
click at [382, 165] on div "No" at bounding box center [403, 154] width 239 height 23
click at [382, 163] on div "No" at bounding box center [403, 154] width 237 height 21
click at [386, 134] on div "Yes" at bounding box center [403, 126] width 237 height 21
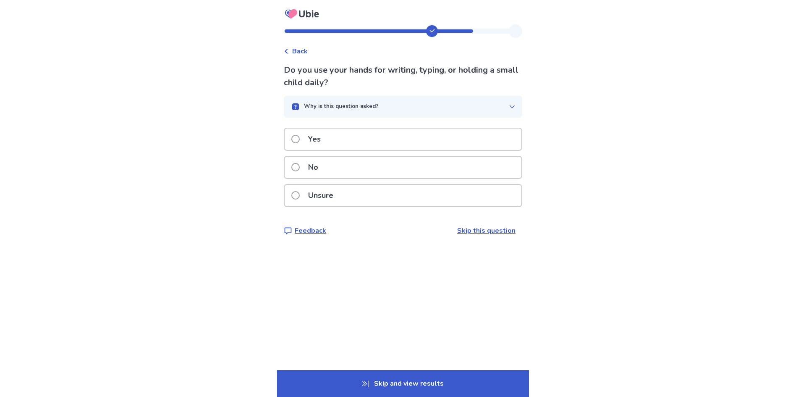
click at [377, 144] on div "Yes" at bounding box center [403, 139] width 237 height 21
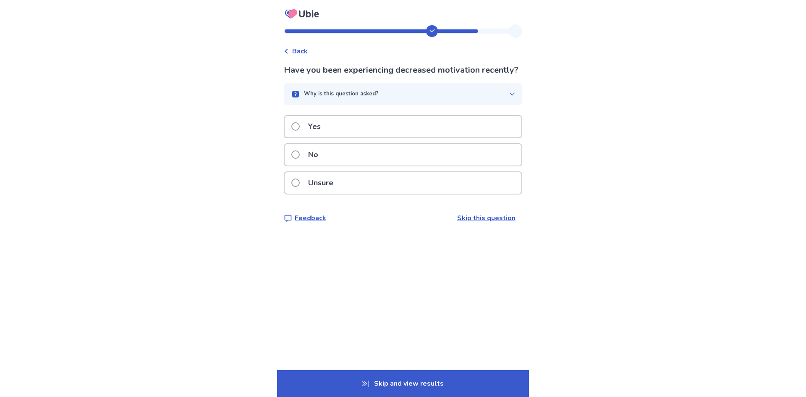
click at [367, 165] on div "No" at bounding box center [403, 154] width 237 height 21
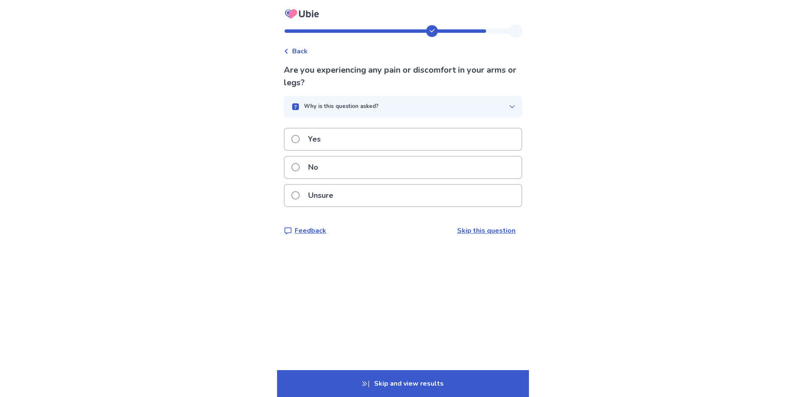
click at [367, 165] on div "No" at bounding box center [403, 167] width 237 height 21
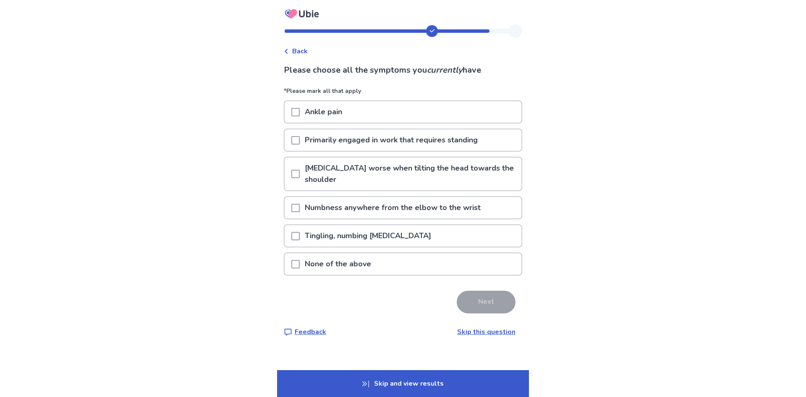
click at [442, 263] on div "None of the above" at bounding box center [403, 263] width 237 height 21
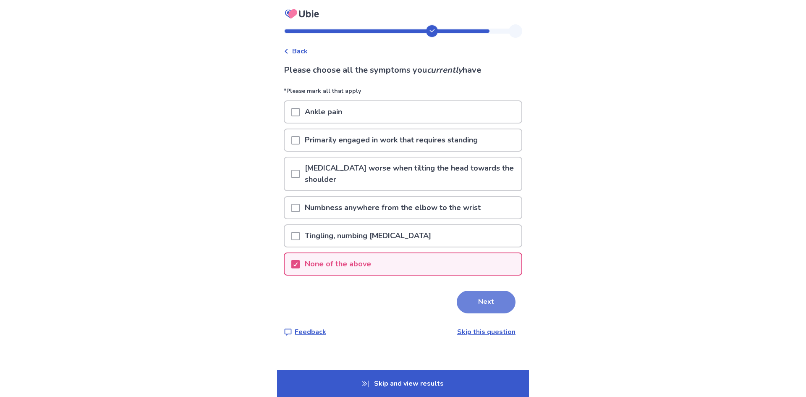
click at [467, 299] on button "Next" at bounding box center [486, 302] width 59 height 23
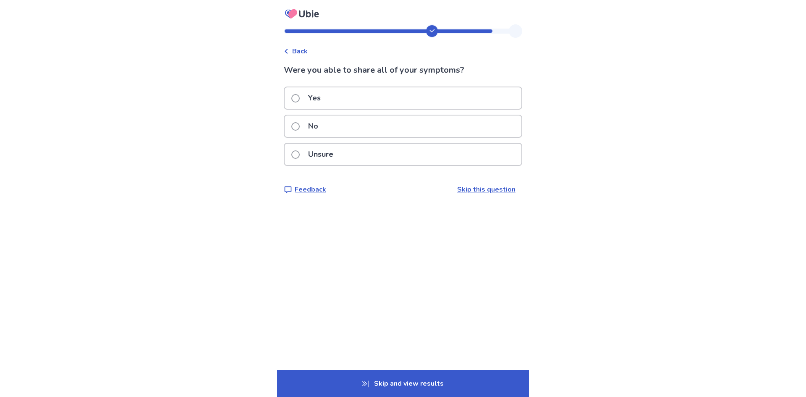
click at [440, 87] on div "Yes" at bounding box center [403, 98] width 239 height 23
click at [437, 92] on div "Yes" at bounding box center [403, 97] width 237 height 21
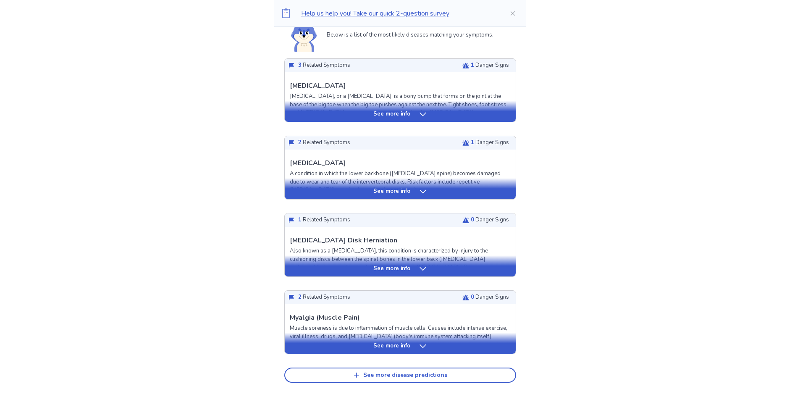
scroll to position [252, 0]
